Goal: Task Accomplishment & Management: Use online tool/utility

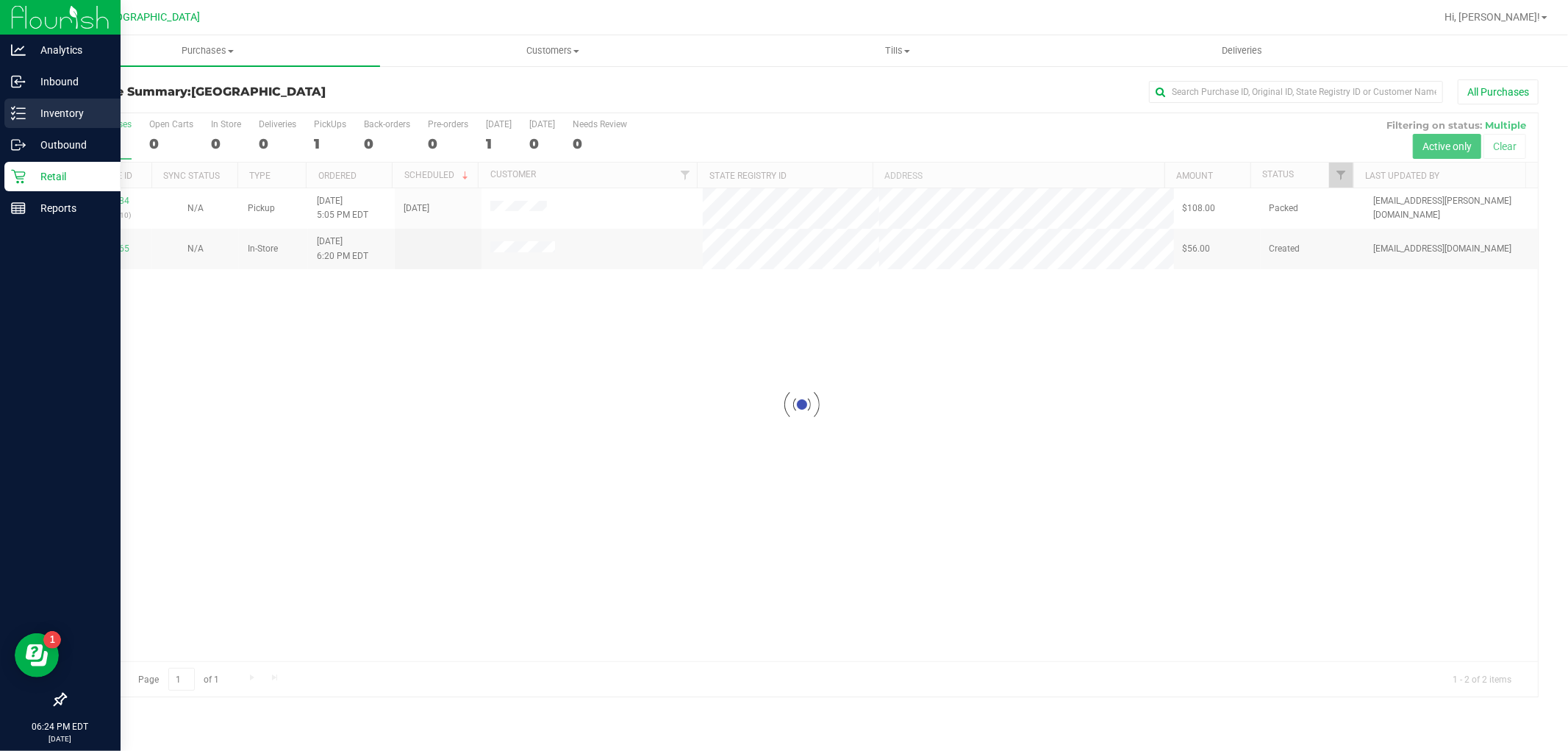
click at [41, 111] on p "Inventory" at bounding box center [69, 112] width 88 height 17
click at [29, 119] on p "Inventory" at bounding box center [69, 112] width 88 height 17
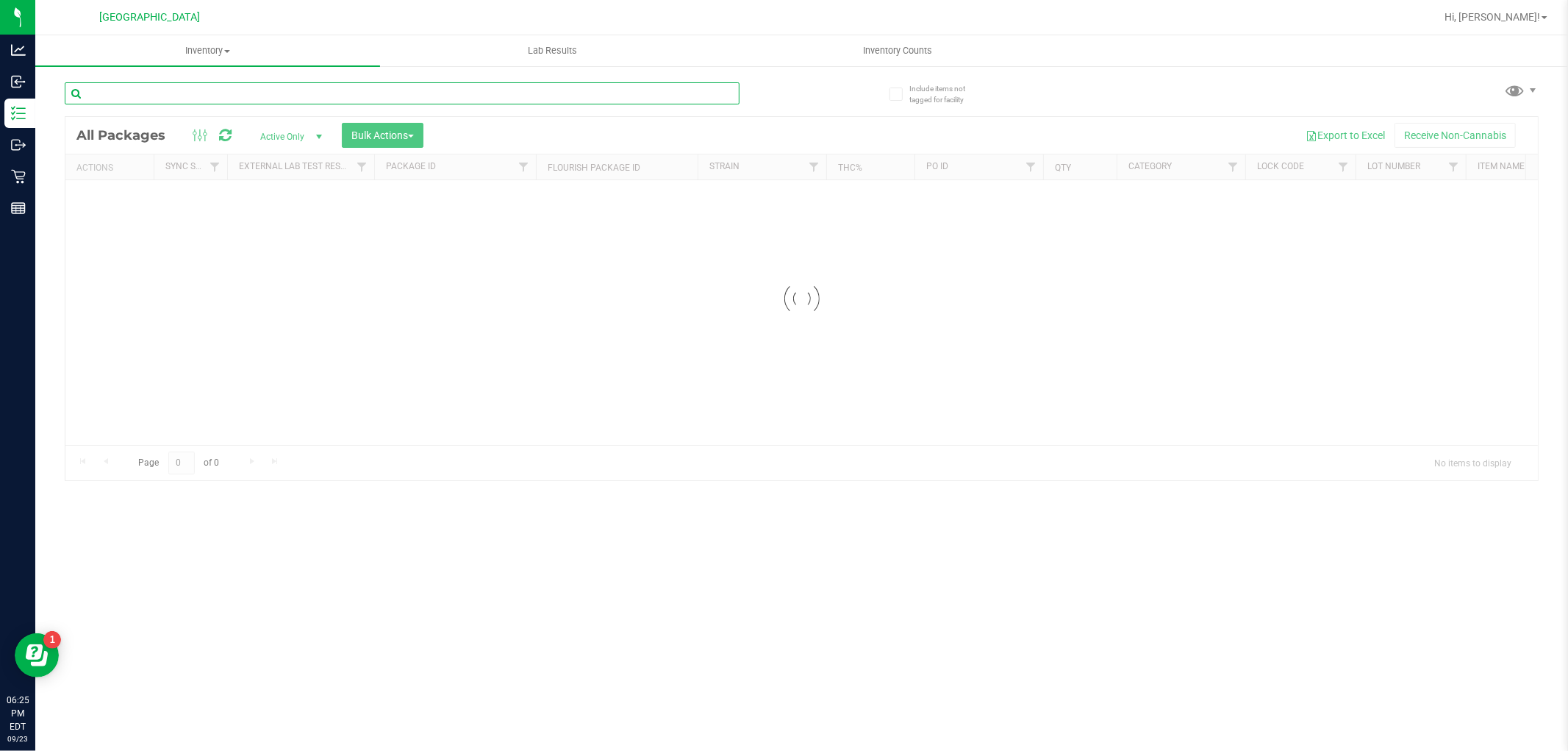
click at [585, 91] on input "text" at bounding box center [401, 93] width 674 height 22
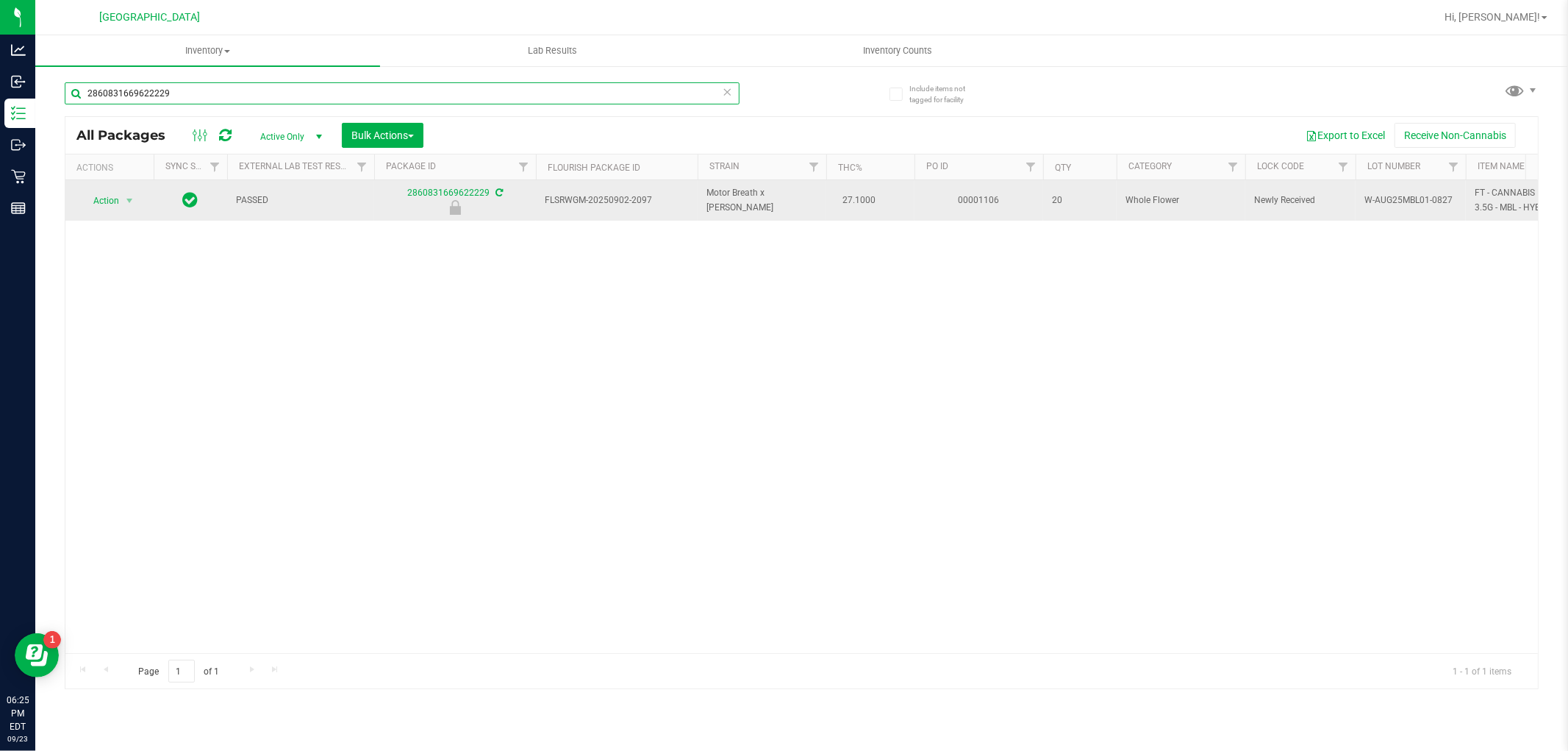
type input "2860831669622229"
click at [120, 199] on span "select" at bounding box center [129, 200] width 18 height 21
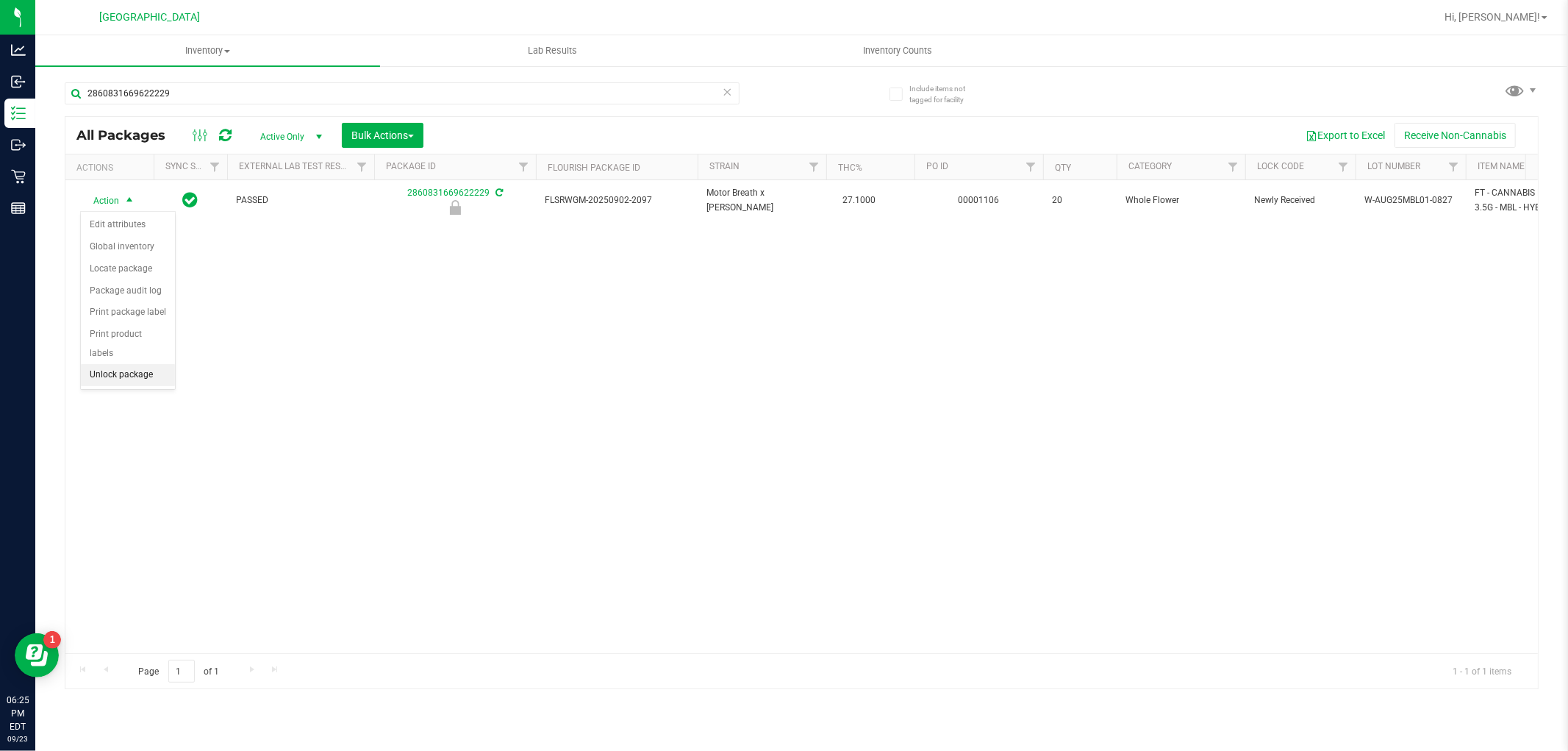
click at [136, 371] on li "Unlock package" at bounding box center [128, 375] width 94 height 22
click at [728, 96] on icon at bounding box center [727, 91] width 10 height 17
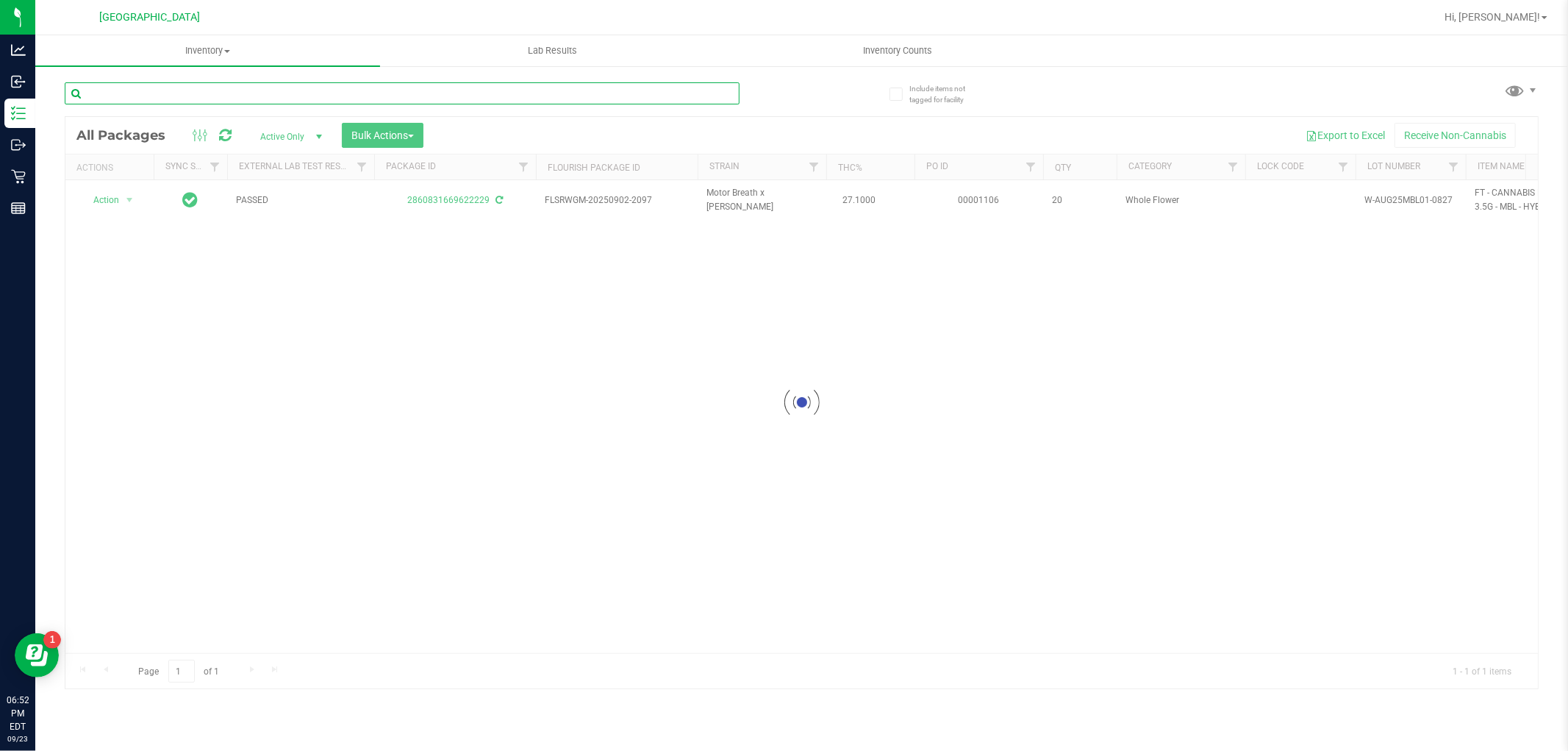
click at [631, 96] on input "text" at bounding box center [401, 93] width 674 height 22
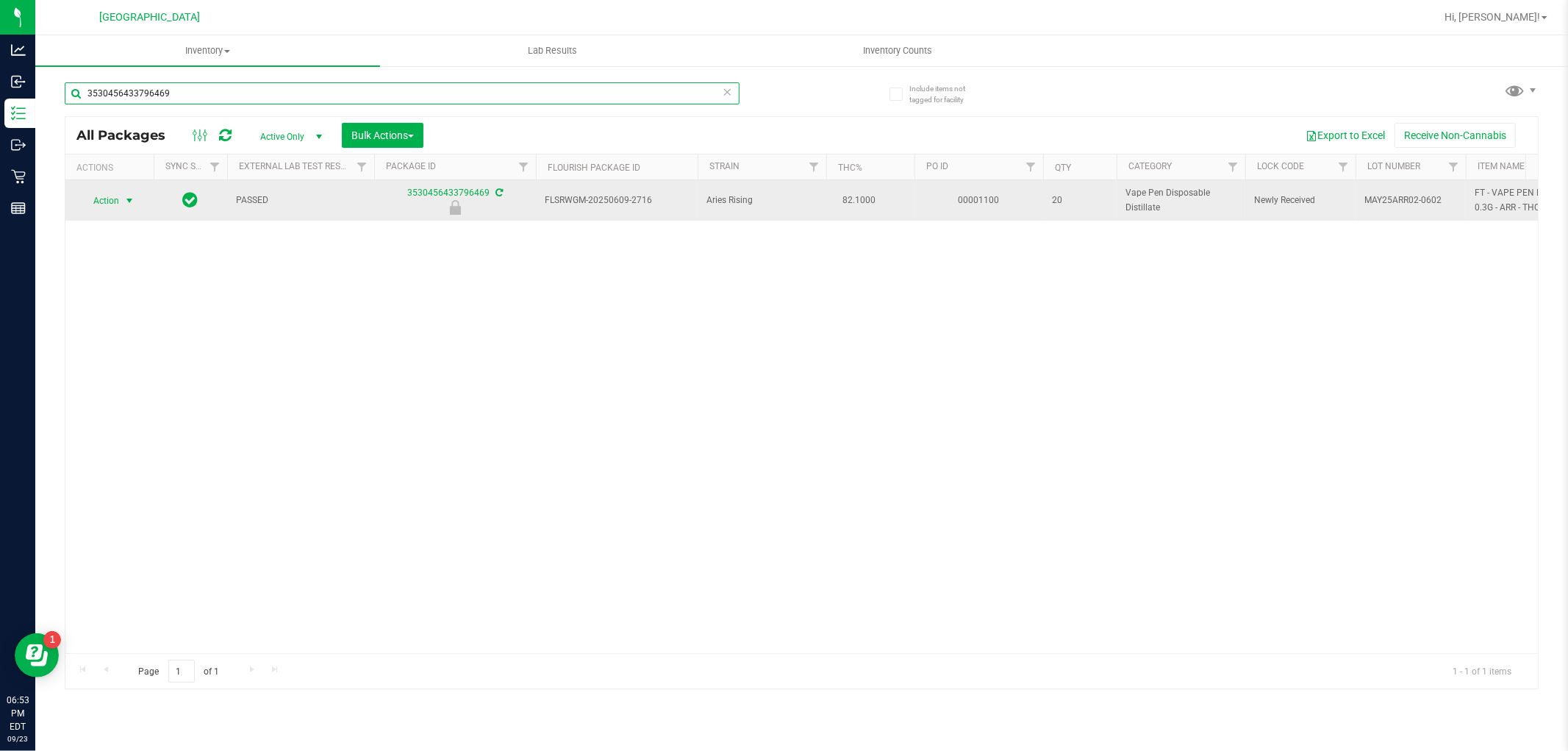
type input "3530456433796469"
click at [125, 200] on span "select" at bounding box center [129, 200] width 12 height 12
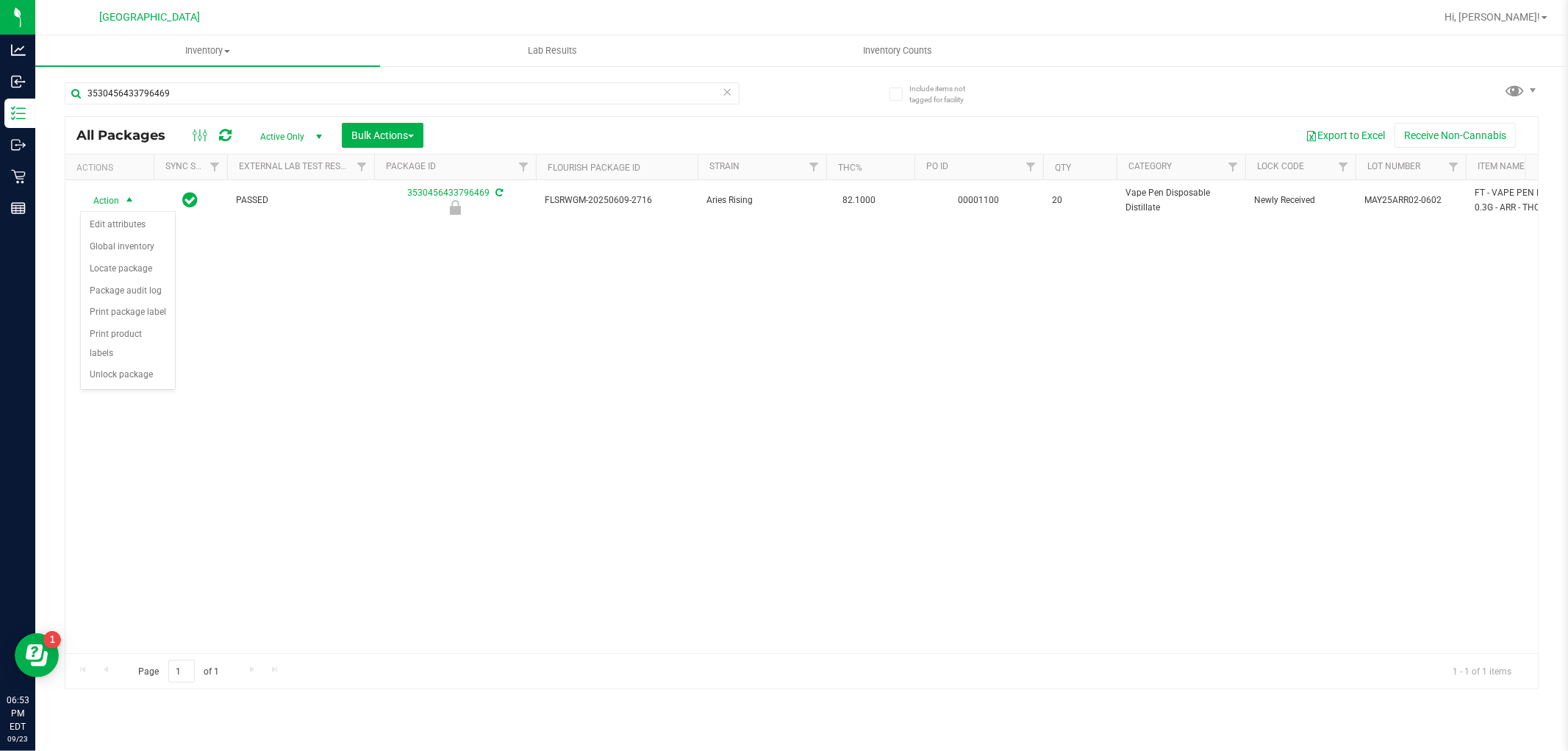
click at [143, 387] on div "Action Edit attributes Global inventory Locate package Package audit log Print …" at bounding box center [129, 300] width 96 height 178
click at [141, 377] on li "Unlock package" at bounding box center [128, 375] width 94 height 22
